Goal: Transaction & Acquisition: Obtain resource

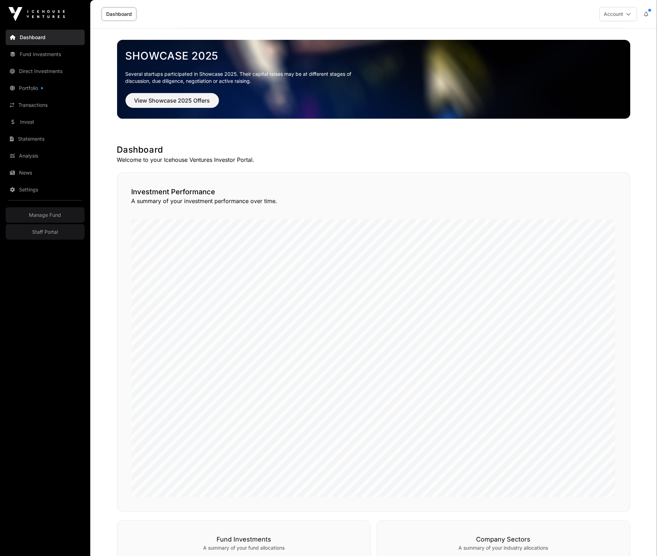
click at [46, 90] on link "Portfolio" at bounding box center [45, 88] width 79 height 16
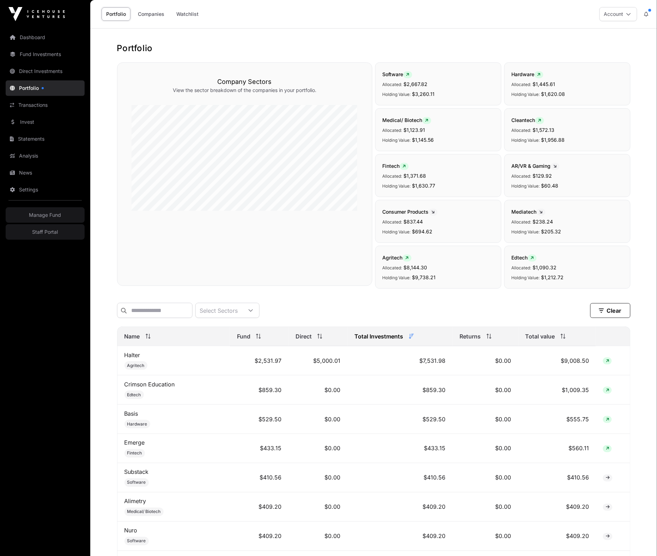
click at [28, 108] on link "Transactions" at bounding box center [45, 105] width 79 height 16
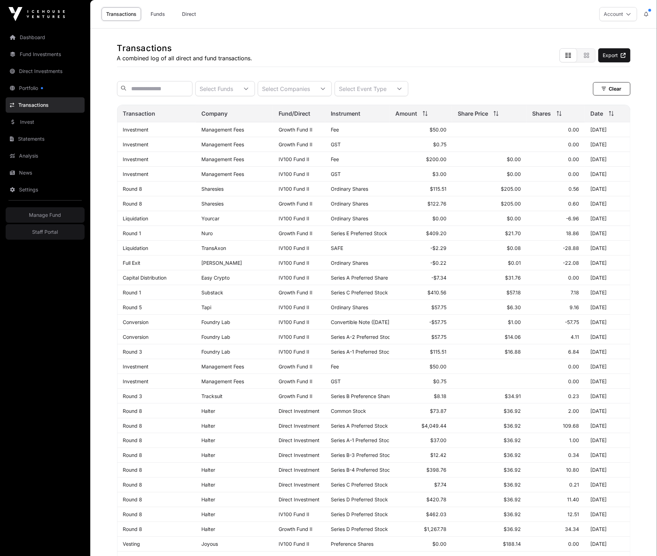
click at [33, 124] on link "Invest" at bounding box center [45, 122] width 79 height 16
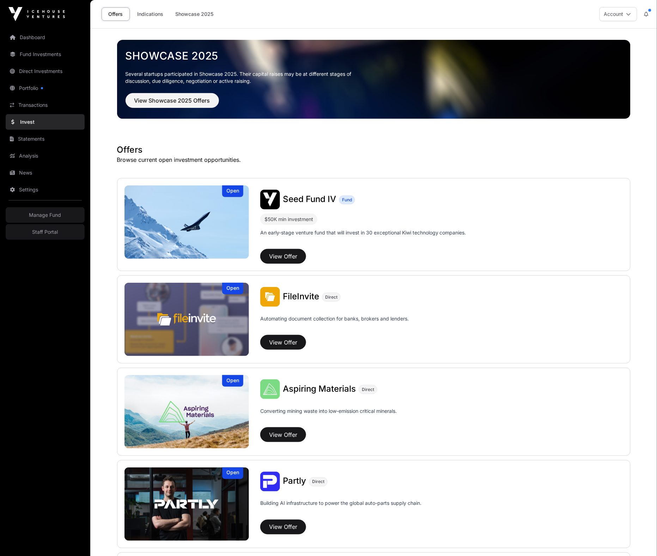
click at [293, 151] on h1 "Offers" at bounding box center [374, 149] width 514 height 11
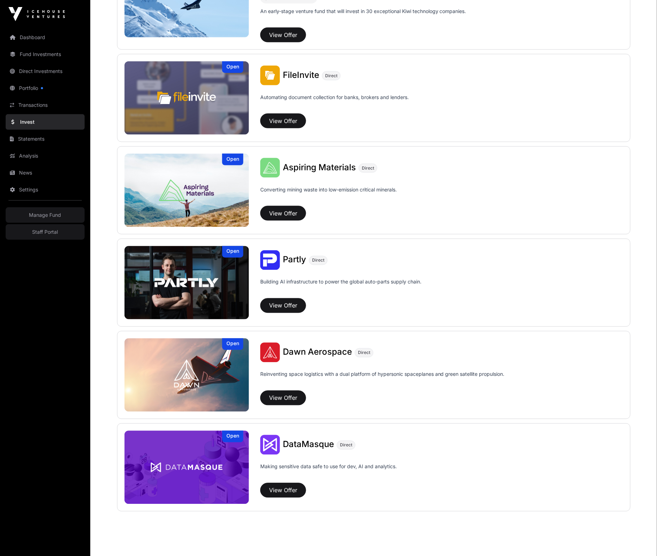
scroll to position [237, 0]
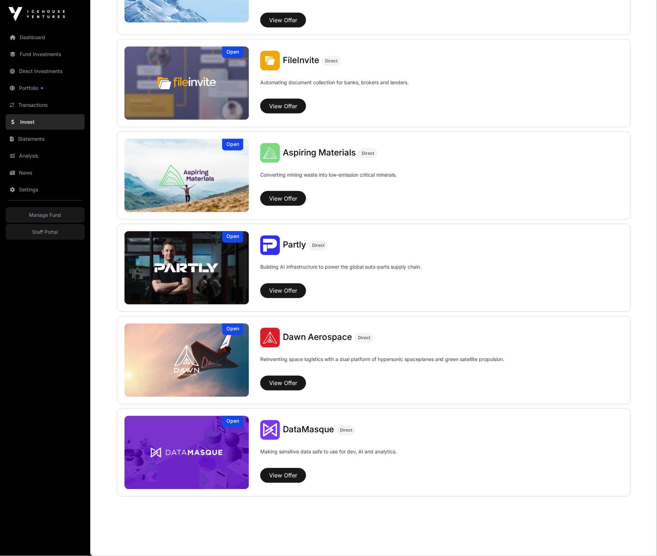
click at [226, 351] on img at bounding box center [187, 360] width 125 height 73
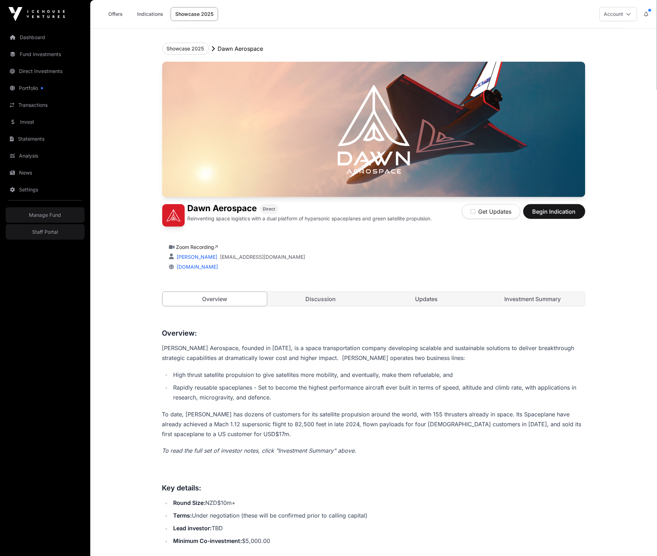
click at [30, 124] on link "Invest" at bounding box center [45, 122] width 79 height 16
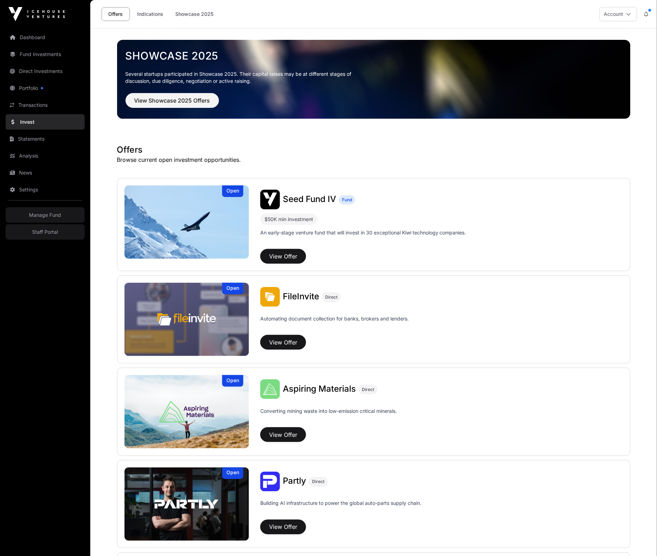
click at [291, 197] on span "Seed Fund IV" at bounding box center [309, 199] width 53 height 10
